Goal: Transaction & Acquisition: Purchase product/service

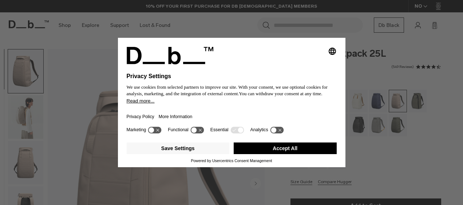
click at [288, 147] on button "Accept All" at bounding box center [285, 149] width 103 height 12
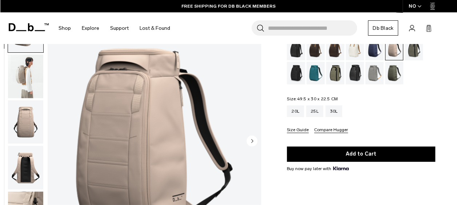
scroll to position [36, 0]
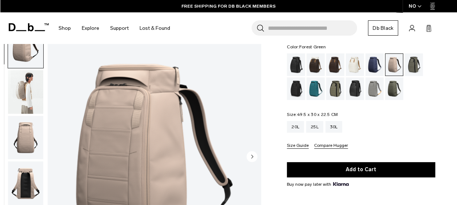
click at [412, 64] on div "Forest Green" at bounding box center [414, 64] width 19 height 23
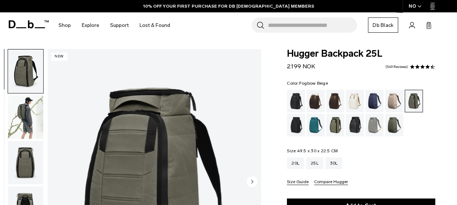
click at [390, 99] on div "Fogbow Beige" at bounding box center [394, 101] width 19 height 23
